Goal: Find contact information: Find contact information

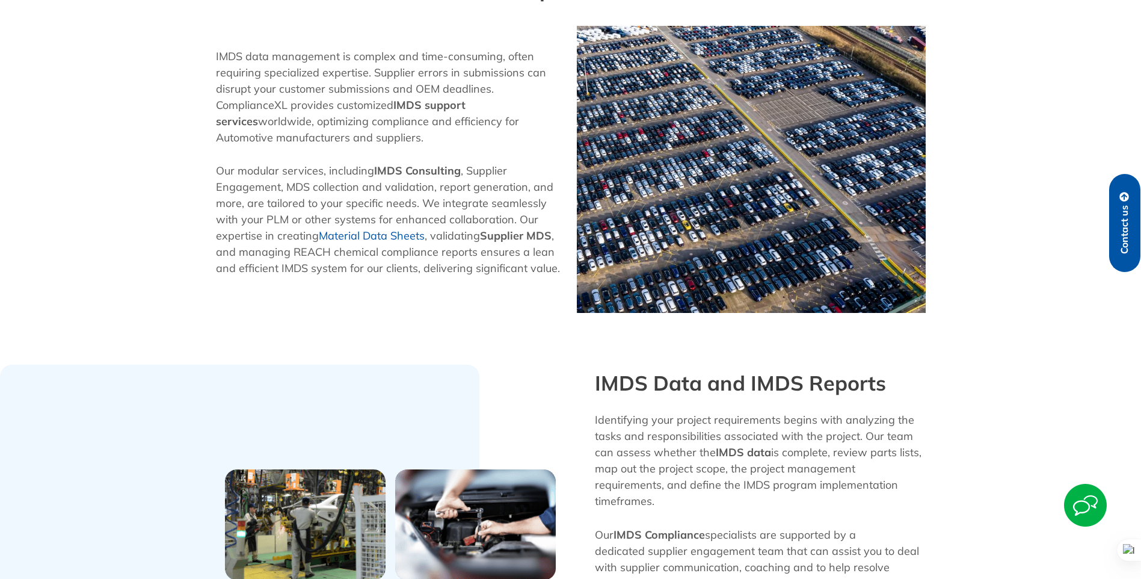
scroll to position [361, 0]
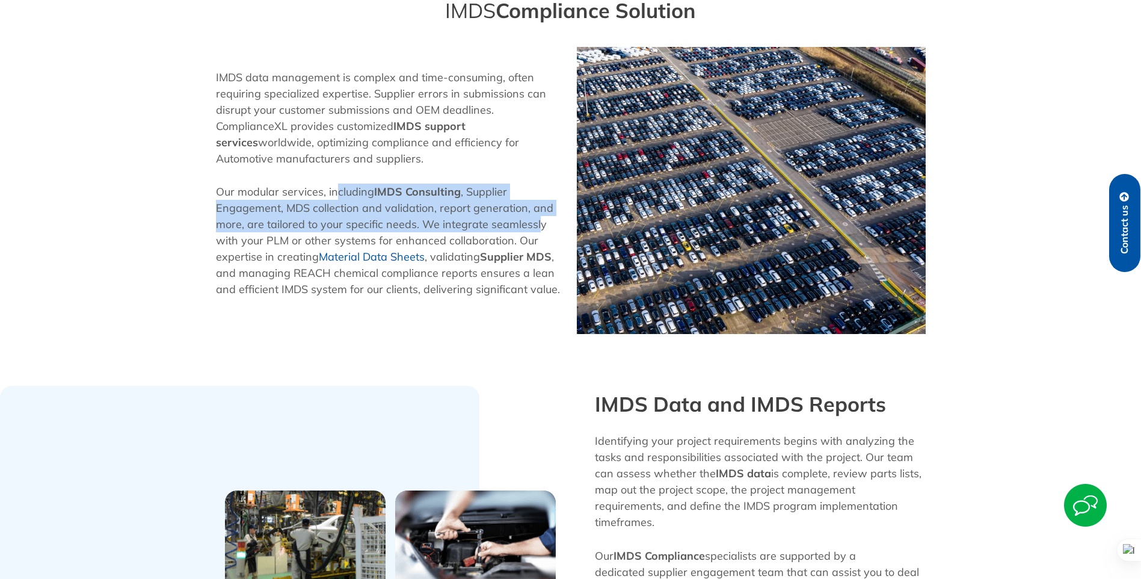
drag, startPoint x: 336, startPoint y: 188, endPoint x: 538, endPoint y: 224, distance: 205.9
click at [538, 224] on p "Our modular services, including IMDS Consulting , Supplier Engagement, MDS coll…" at bounding box center [390, 240] width 349 height 114
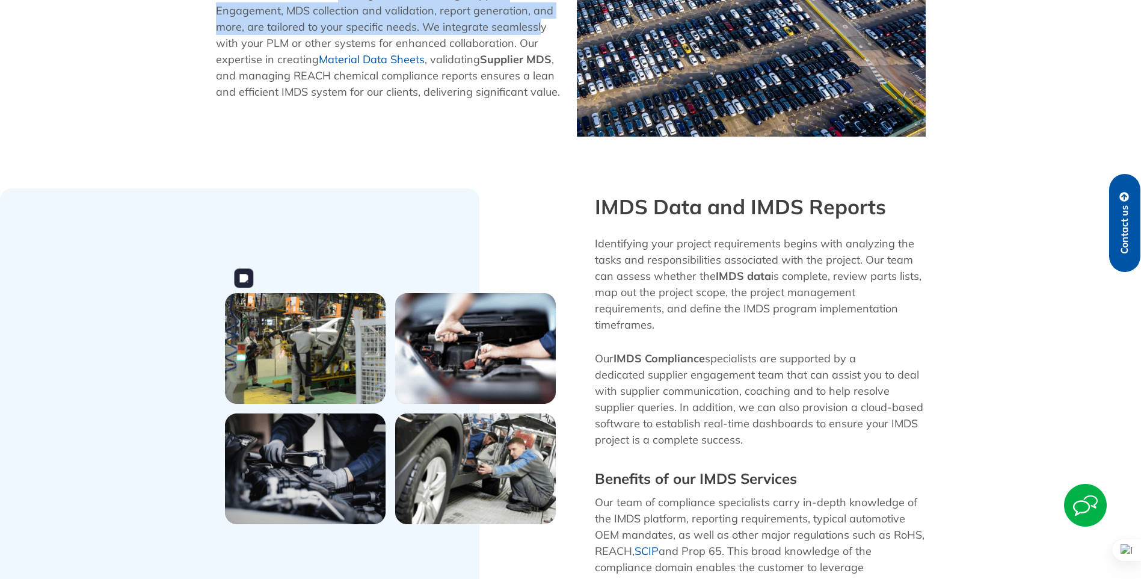
scroll to position [602, 0]
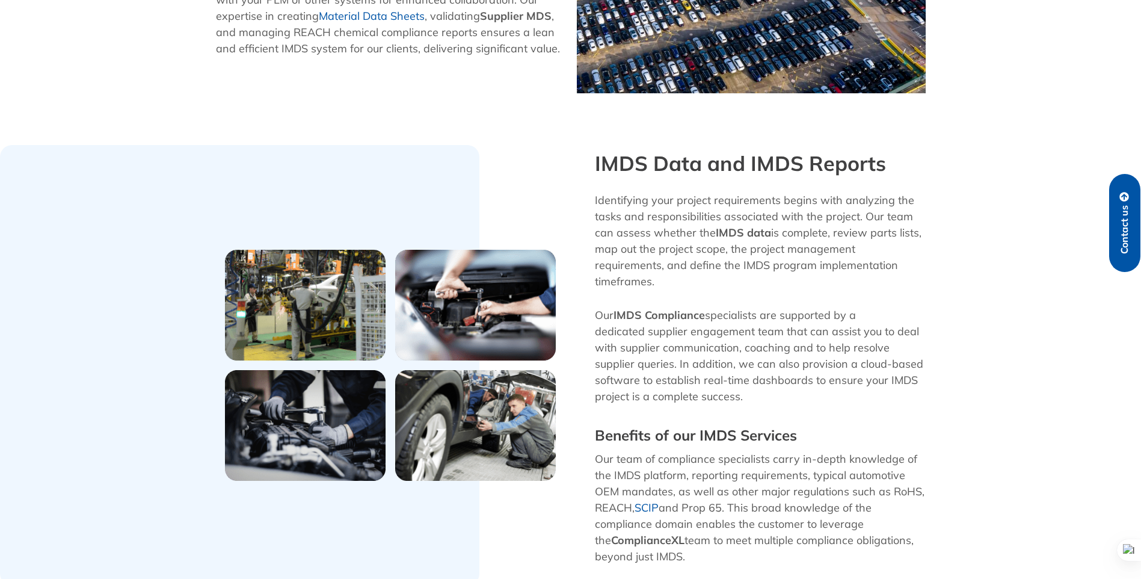
drag, startPoint x: 799, startPoint y: 203, endPoint x: 744, endPoint y: 390, distance: 195.1
click at [744, 390] on div "IMDS Data and IMDS Reports Identifying your project requirements begins with an…" at bounding box center [760, 365] width 343 height 440
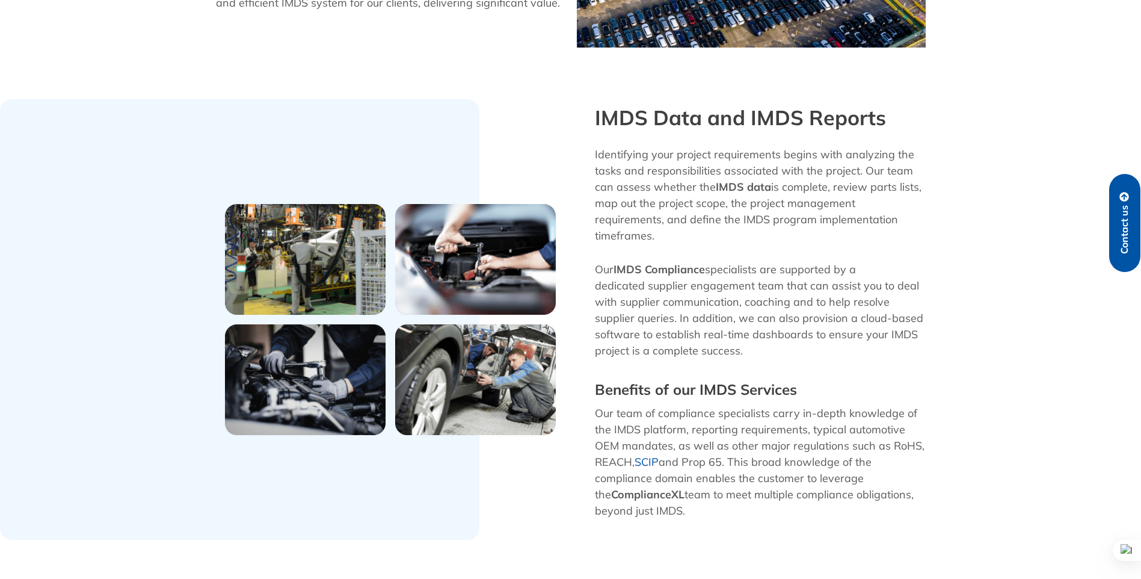
scroll to position [782, 0]
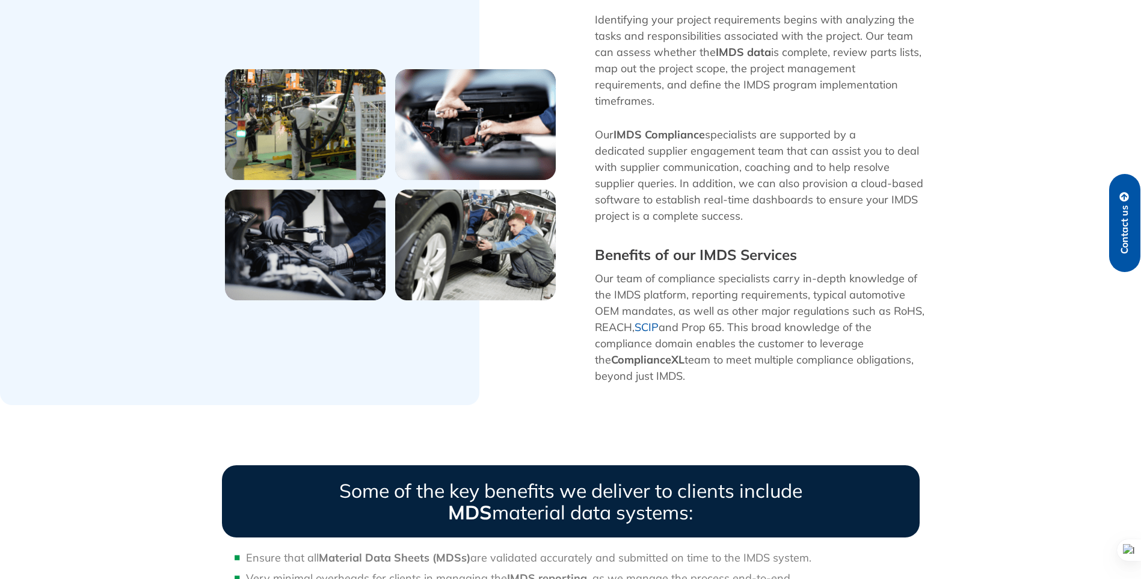
drag, startPoint x: 617, startPoint y: 259, endPoint x: 713, endPoint y: 355, distance: 135.7
click at [713, 355] on p "Our team of compliance specialists carry in-depth knowledge of the IMDS platfor…" at bounding box center [760, 327] width 331 height 114
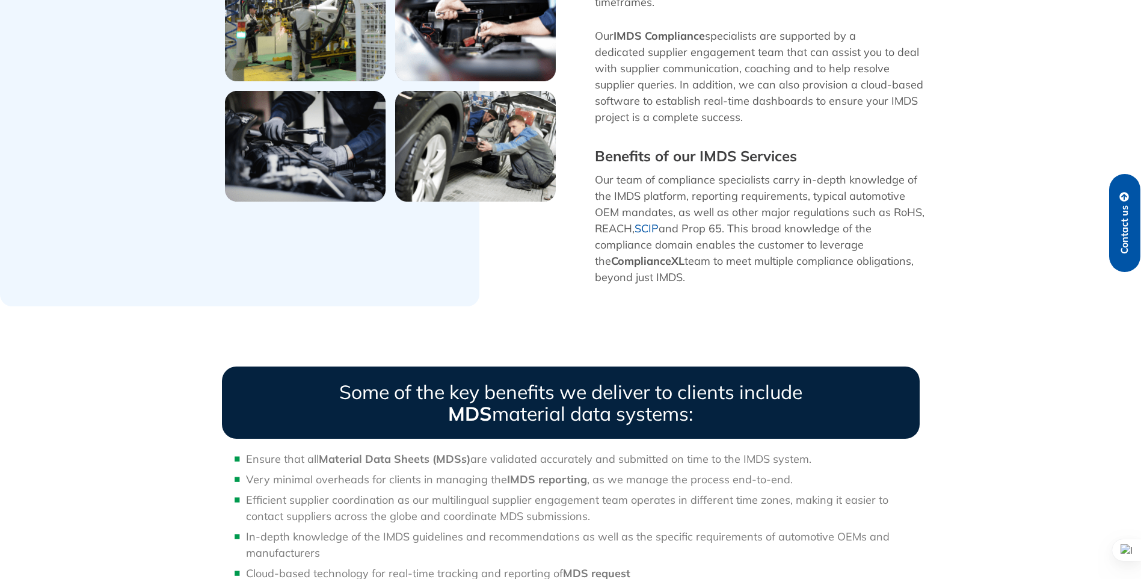
scroll to position [1083, 0]
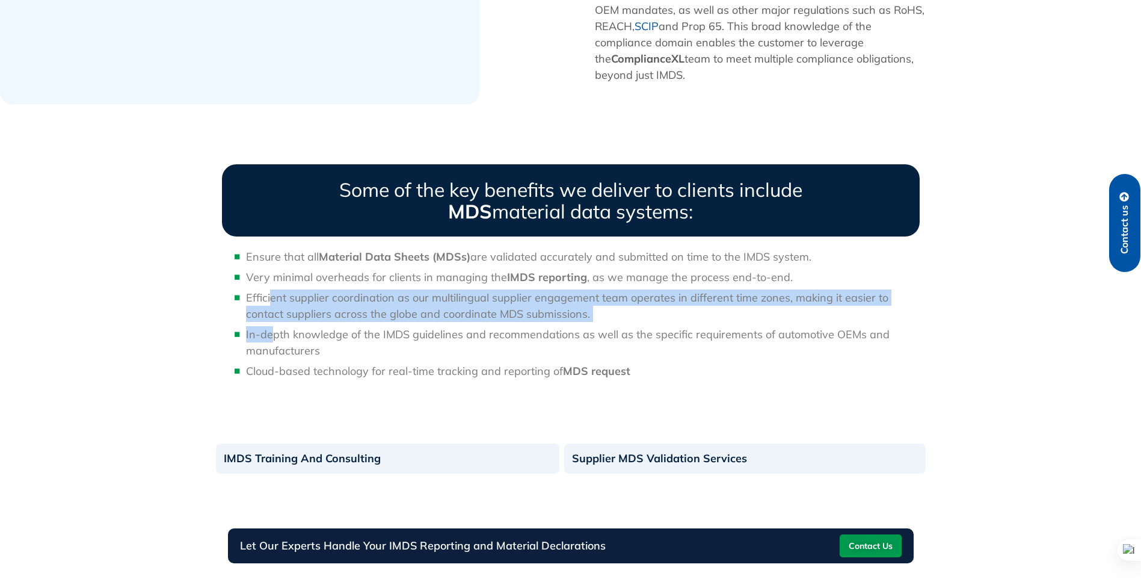
drag, startPoint x: 271, startPoint y: 321, endPoint x: 272, endPoint y: 272, distance: 48.7
click at [272, 272] on ul "Ensure that all Material Data Sheets (MDSs) are validated accurately and submit…" at bounding box center [571, 313] width 698 height 131
drag, startPoint x: 272, startPoint y: 272, endPoint x: 331, endPoint y: 285, distance: 60.8
click at [331, 291] on span "Efficient supplier coordination as our multilingual supplier engagement team op…" at bounding box center [567, 306] width 642 height 30
click at [378, 291] on span "Efficient supplier coordination as our multilingual supplier engagement team op…" at bounding box center [567, 306] width 642 height 30
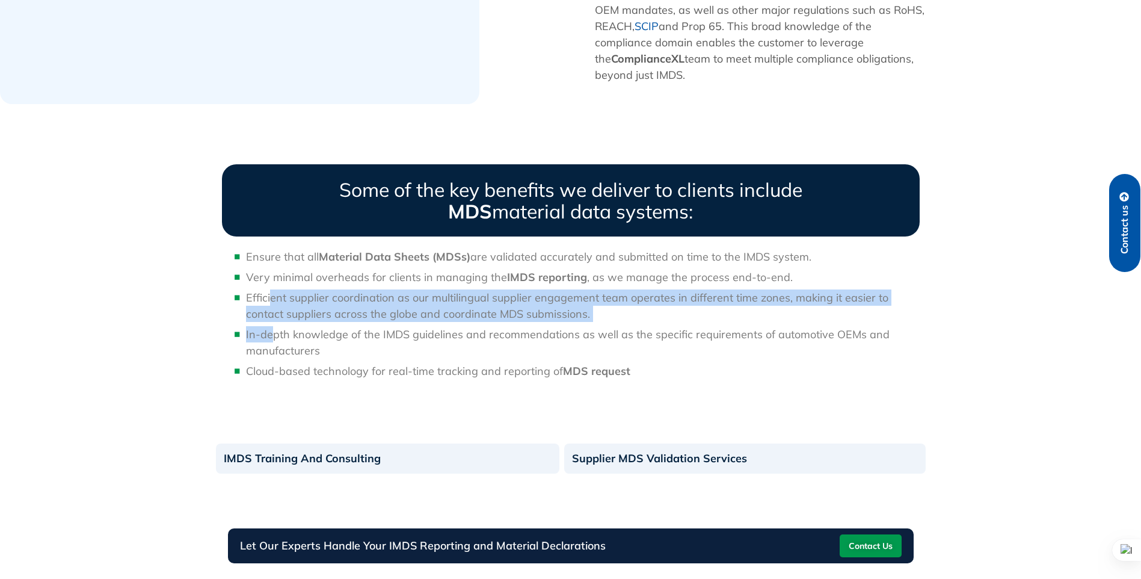
click at [404, 291] on span "Efficient supplier coordination as our multilingual supplier engagement team op…" at bounding box center [567, 306] width 642 height 30
click at [431, 291] on span "Efficient supplier coordination as our multilingual supplier engagement team op…" at bounding box center [567, 306] width 642 height 30
drag, startPoint x: 440, startPoint y: 283, endPoint x: 609, endPoint y: 297, distance: 169.6
click at [609, 297] on li "Efficient supplier coordination as our multilingual supplier engagement team op…" at bounding box center [583, 305] width 674 height 32
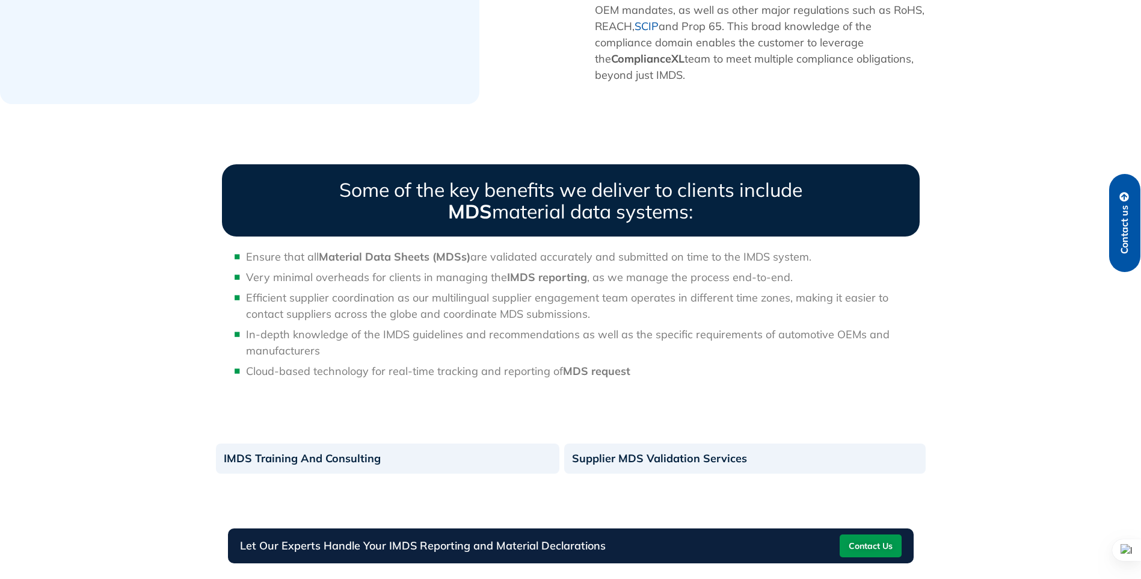
click at [311, 250] on ul "Ensure that all Material Data Sheets (MDSs) are validated accurately and submit…" at bounding box center [571, 313] width 698 height 131
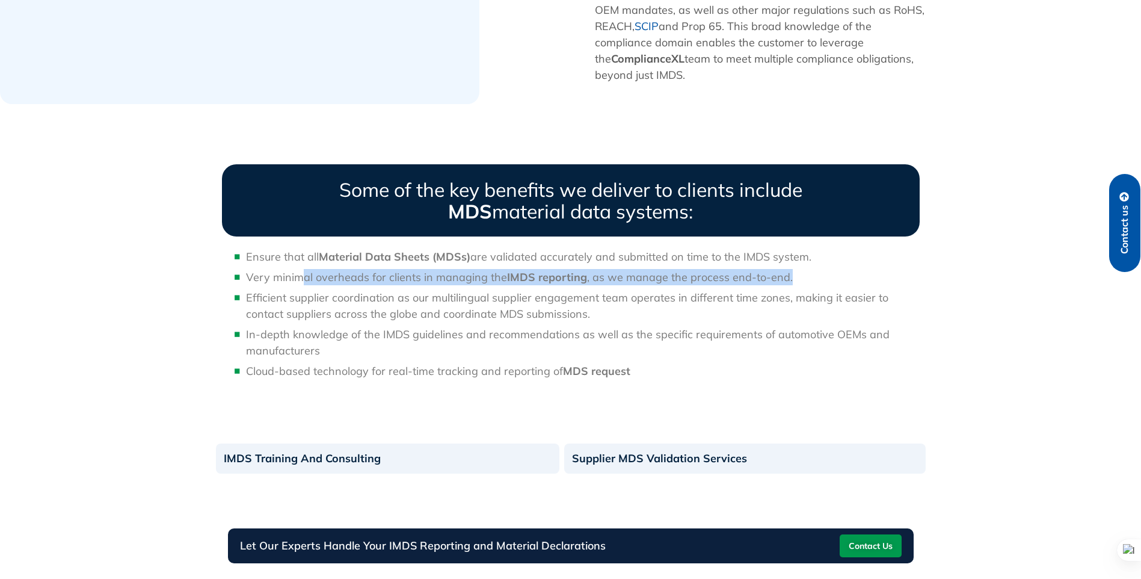
drag, startPoint x: 301, startPoint y: 260, endPoint x: 787, endPoint y: 259, distance: 485.4
click at [787, 269] on li "Very minimal overheads for clients in managing the IMDS reporting , as we manag…" at bounding box center [583, 277] width 674 height 16
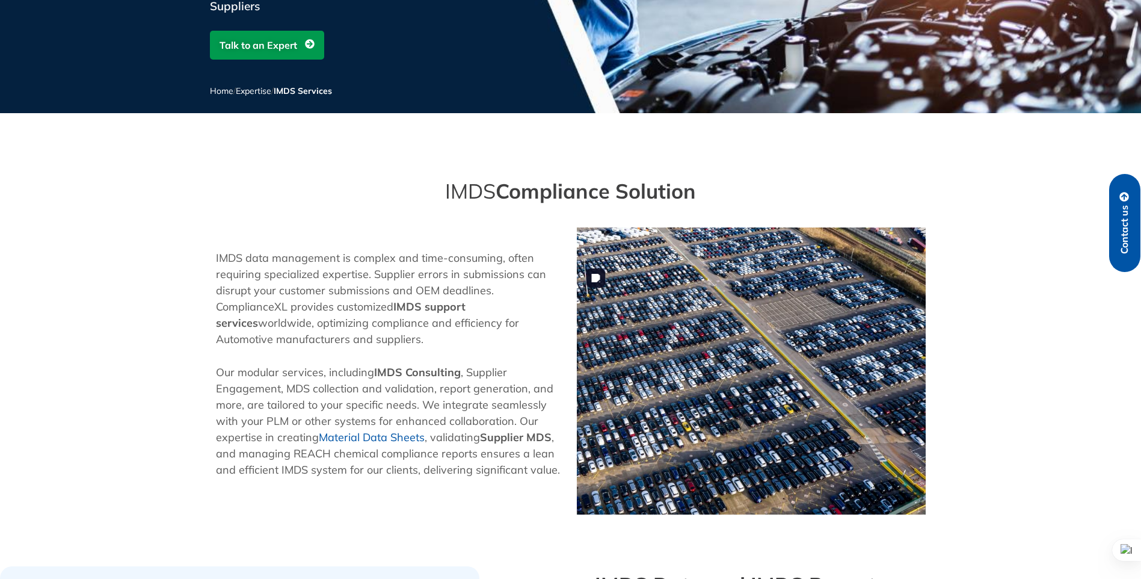
scroll to position [0, 0]
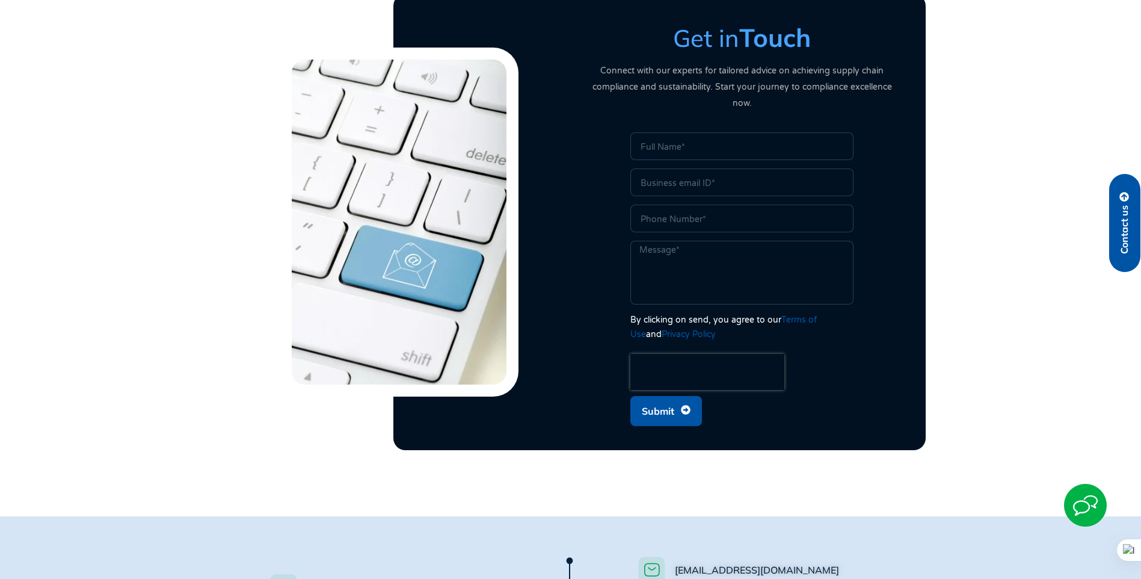
scroll to position [126, 0]
